Goal: Navigation & Orientation: Find specific page/section

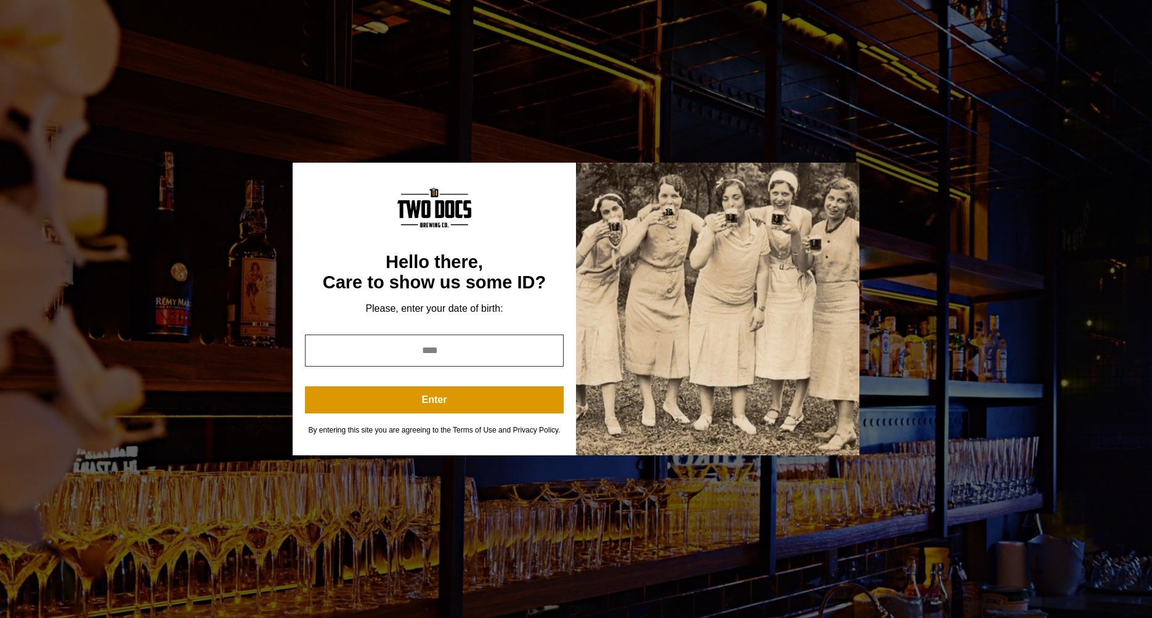
click at [499, 354] on input "year" at bounding box center [434, 351] width 259 height 32
type input "*"
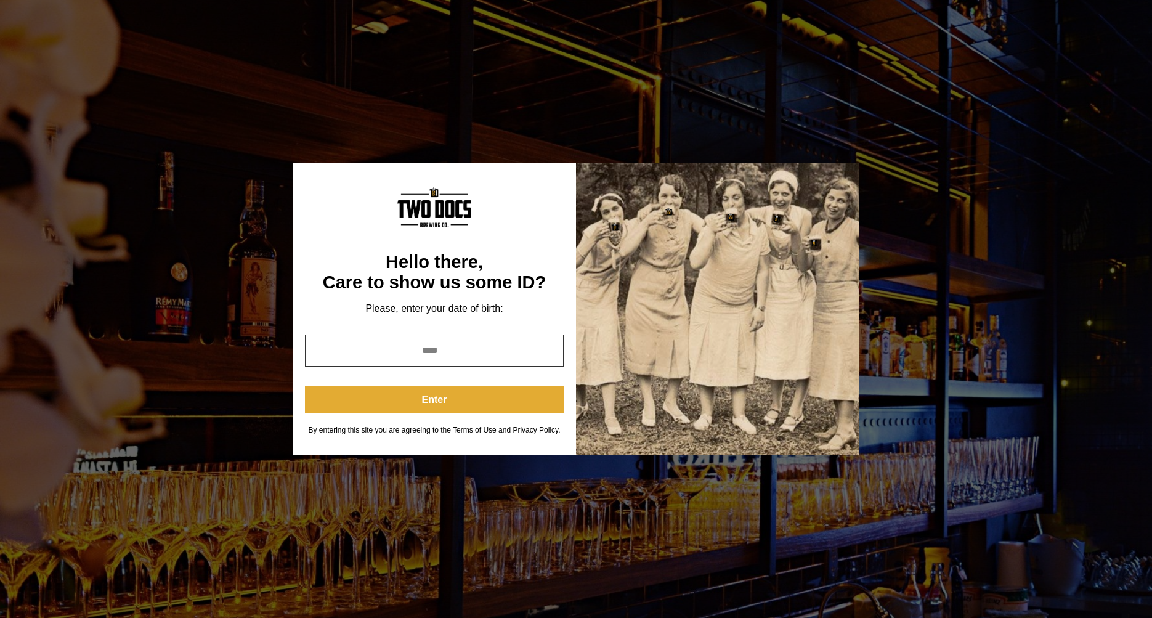
type input "****"
click at [496, 406] on button "Enter" at bounding box center [434, 399] width 259 height 27
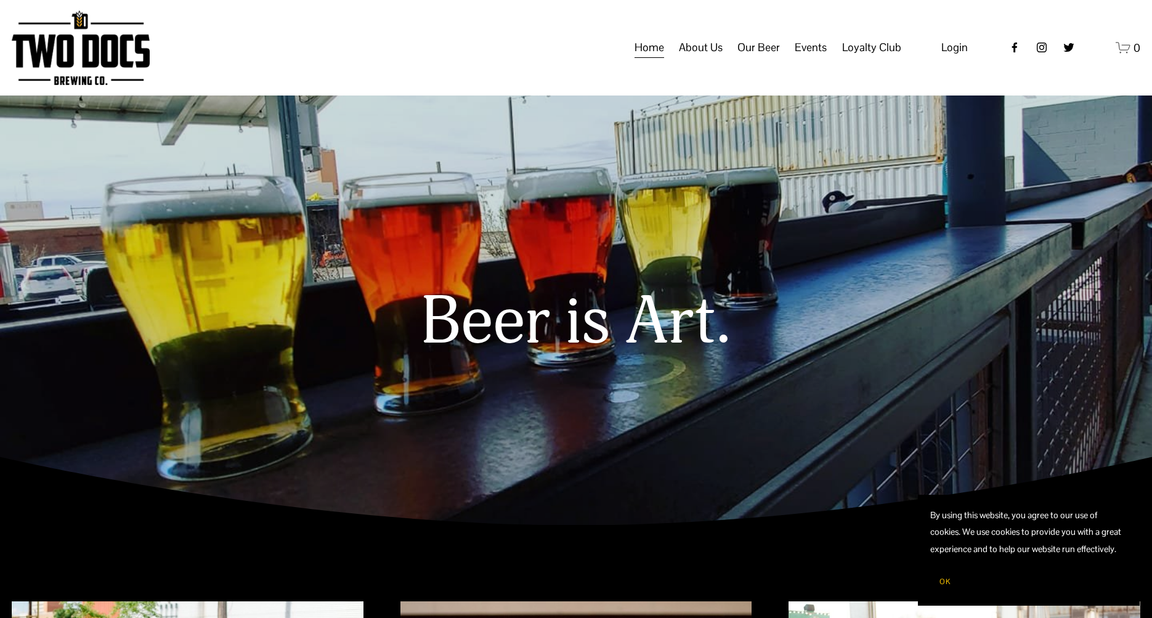
click at [713, 58] on span "About Us" at bounding box center [701, 47] width 44 height 21
click at [0, 0] on span "Our Mission" at bounding box center [0, 0] width 0 height 0
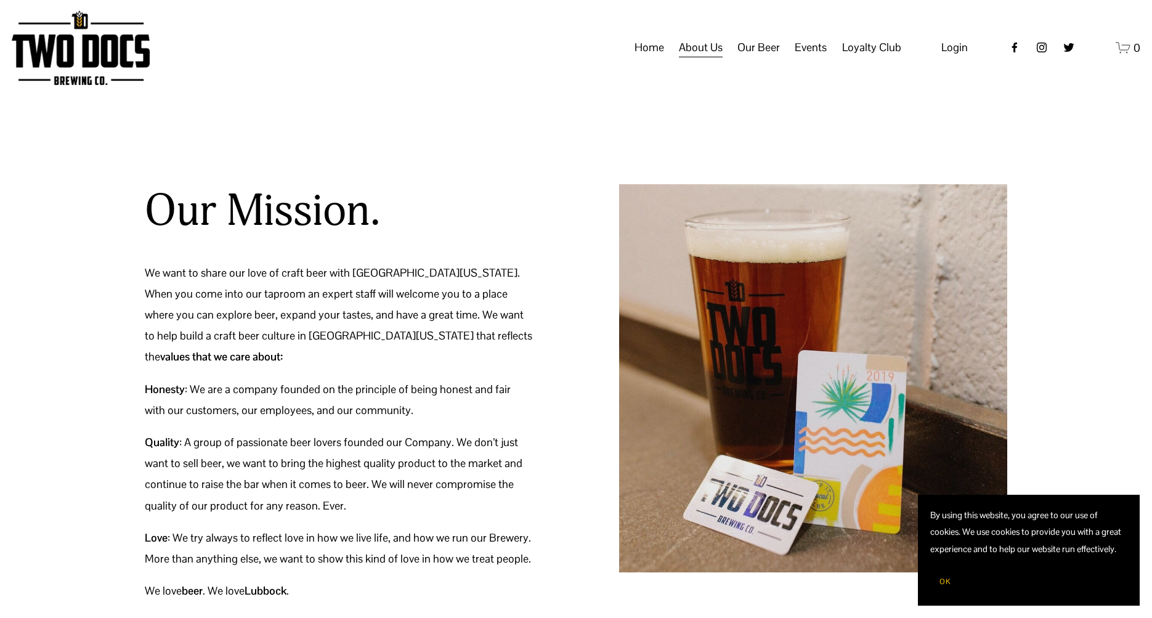
click at [0, 0] on span "Calendar" at bounding box center [0, 0] width 0 height 0
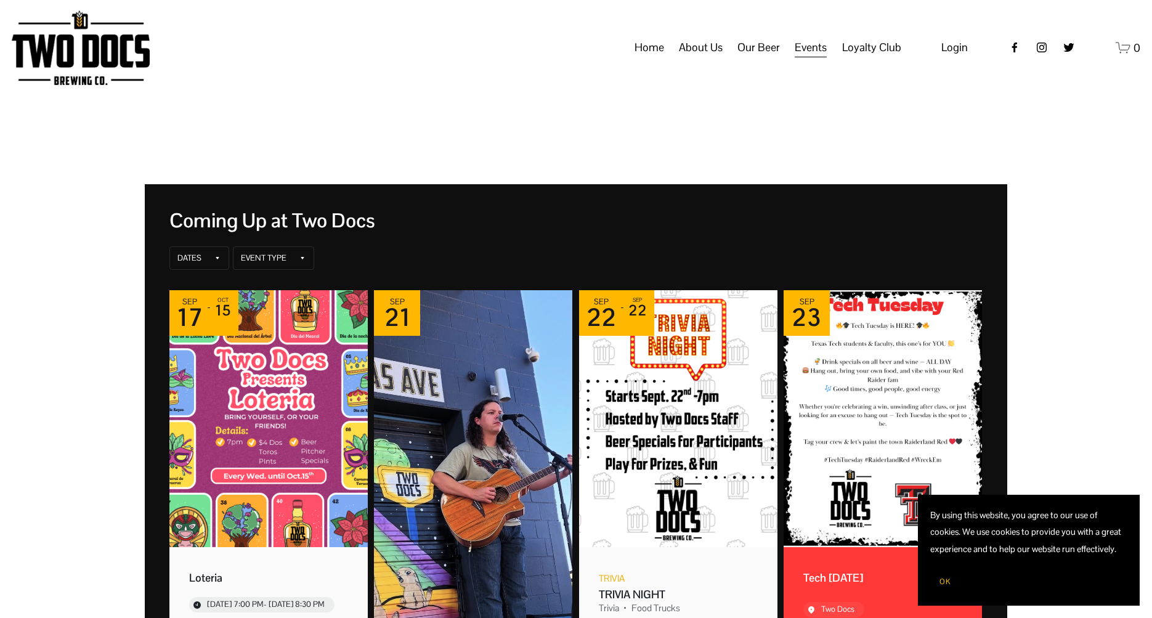
click at [947, 582] on span "OK" at bounding box center [945, 582] width 11 height 10
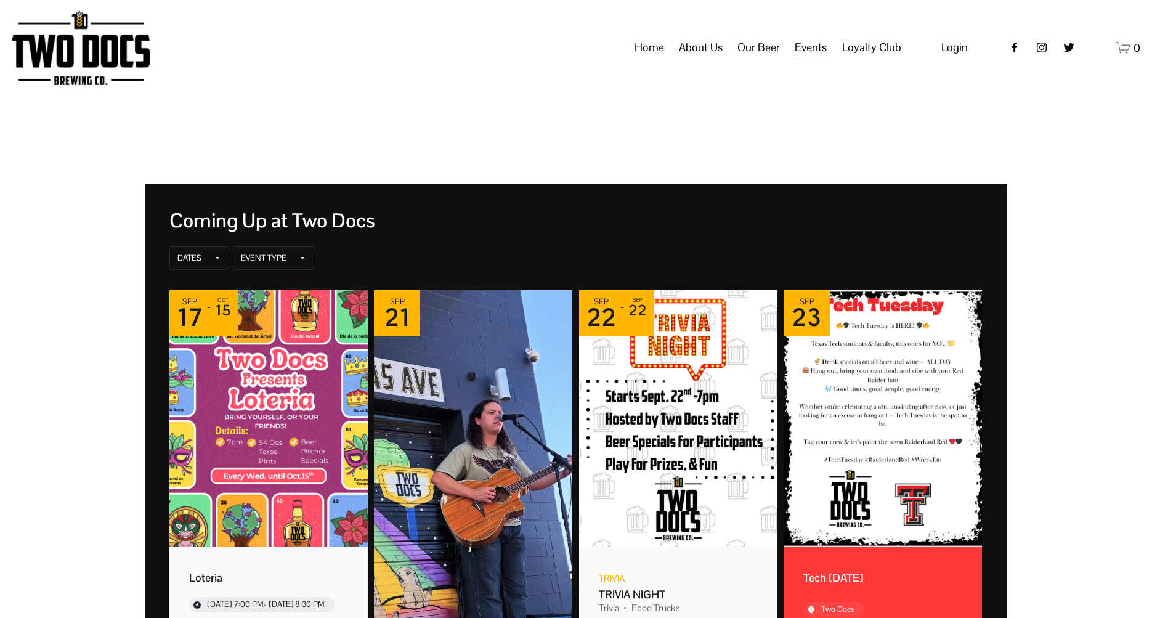
click at [863, 58] on span "Loyalty Club" at bounding box center [871, 47] width 59 height 21
